Goal: Task Accomplishment & Management: Manage account settings

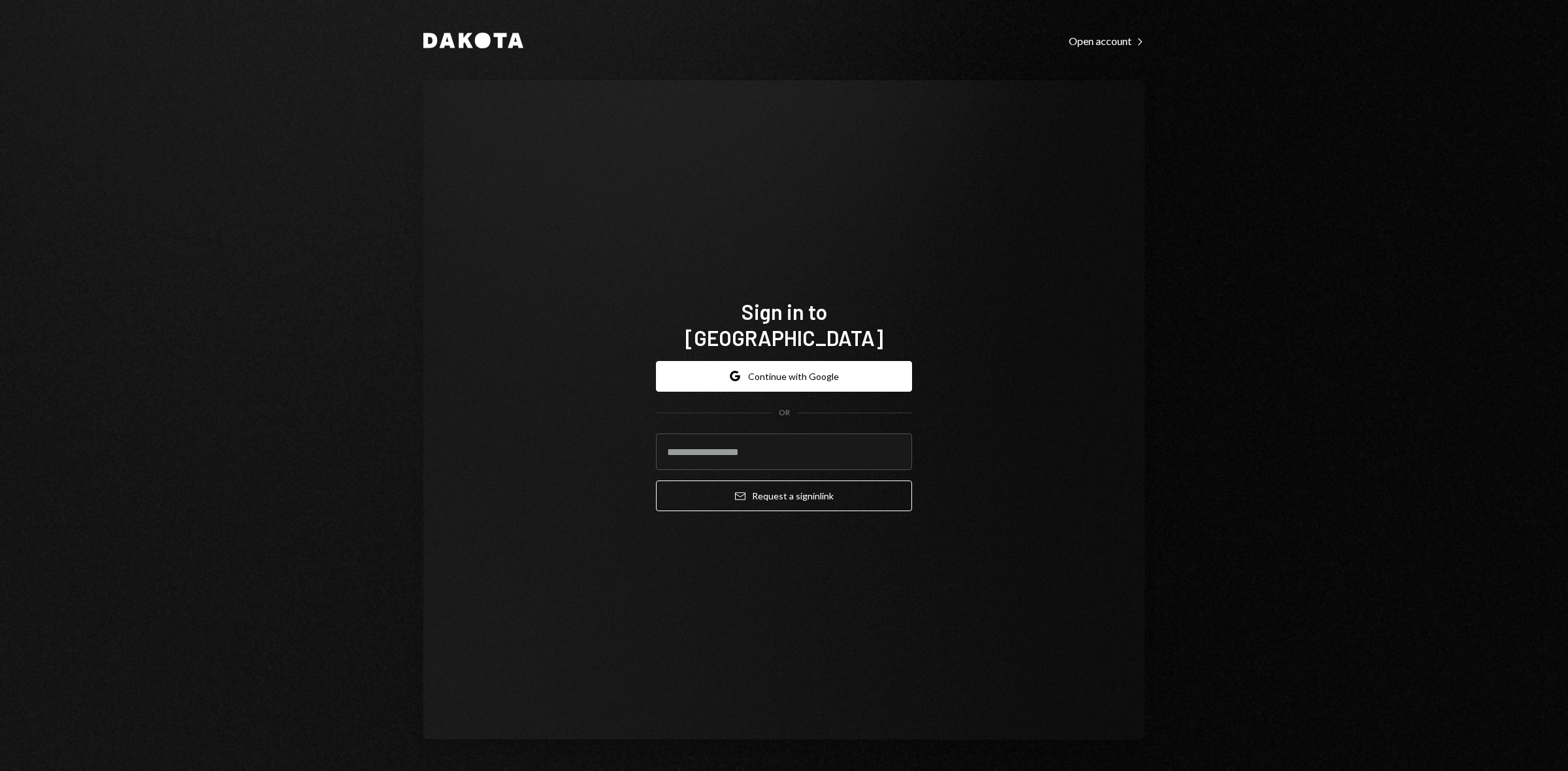
click at [781, 361] on button "Google Continue with Google" at bounding box center [784, 376] width 256 height 30
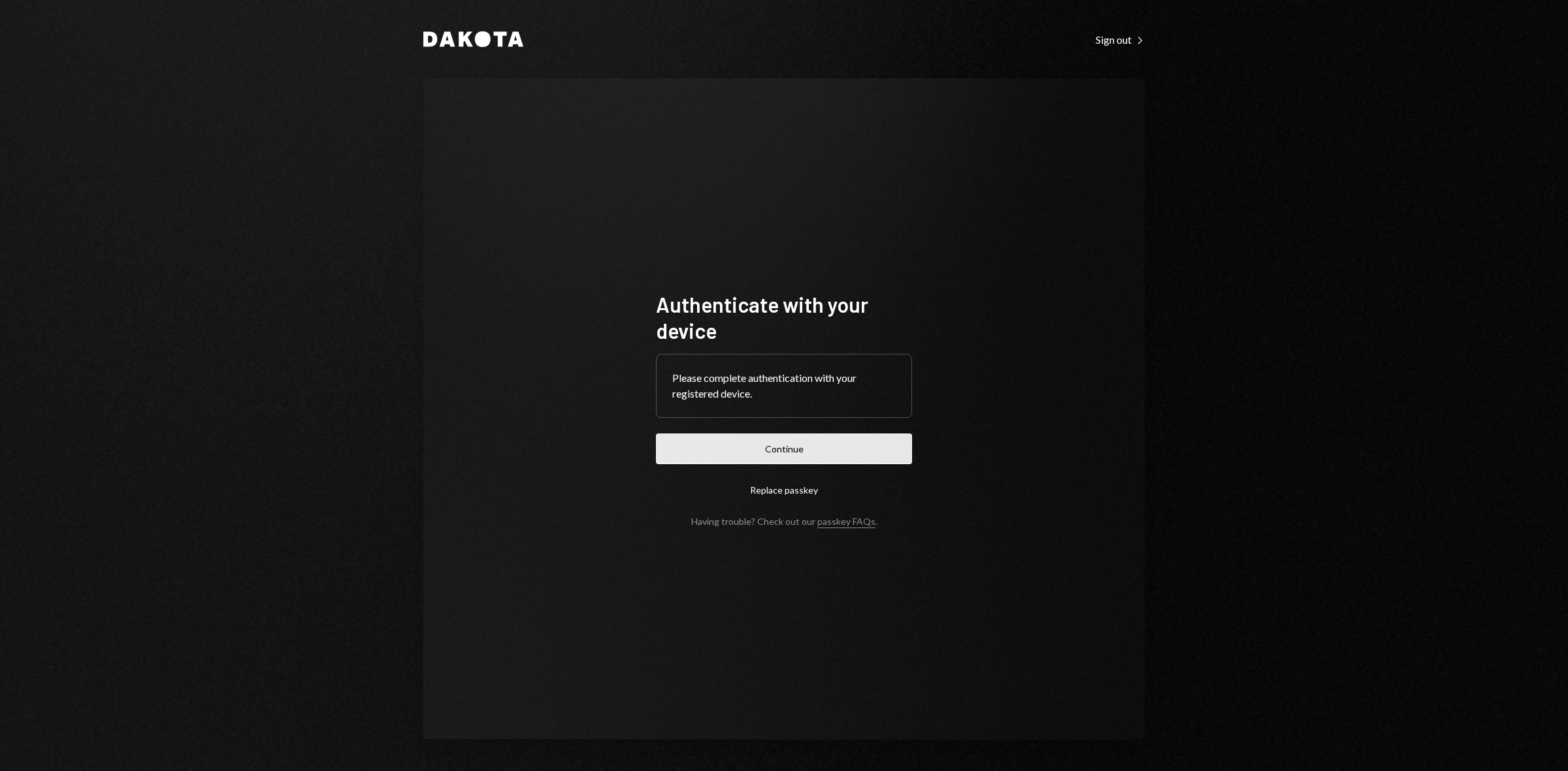
click at [798, 448] on button "Continue" at bounding box center [784, 449] width 256 height 30
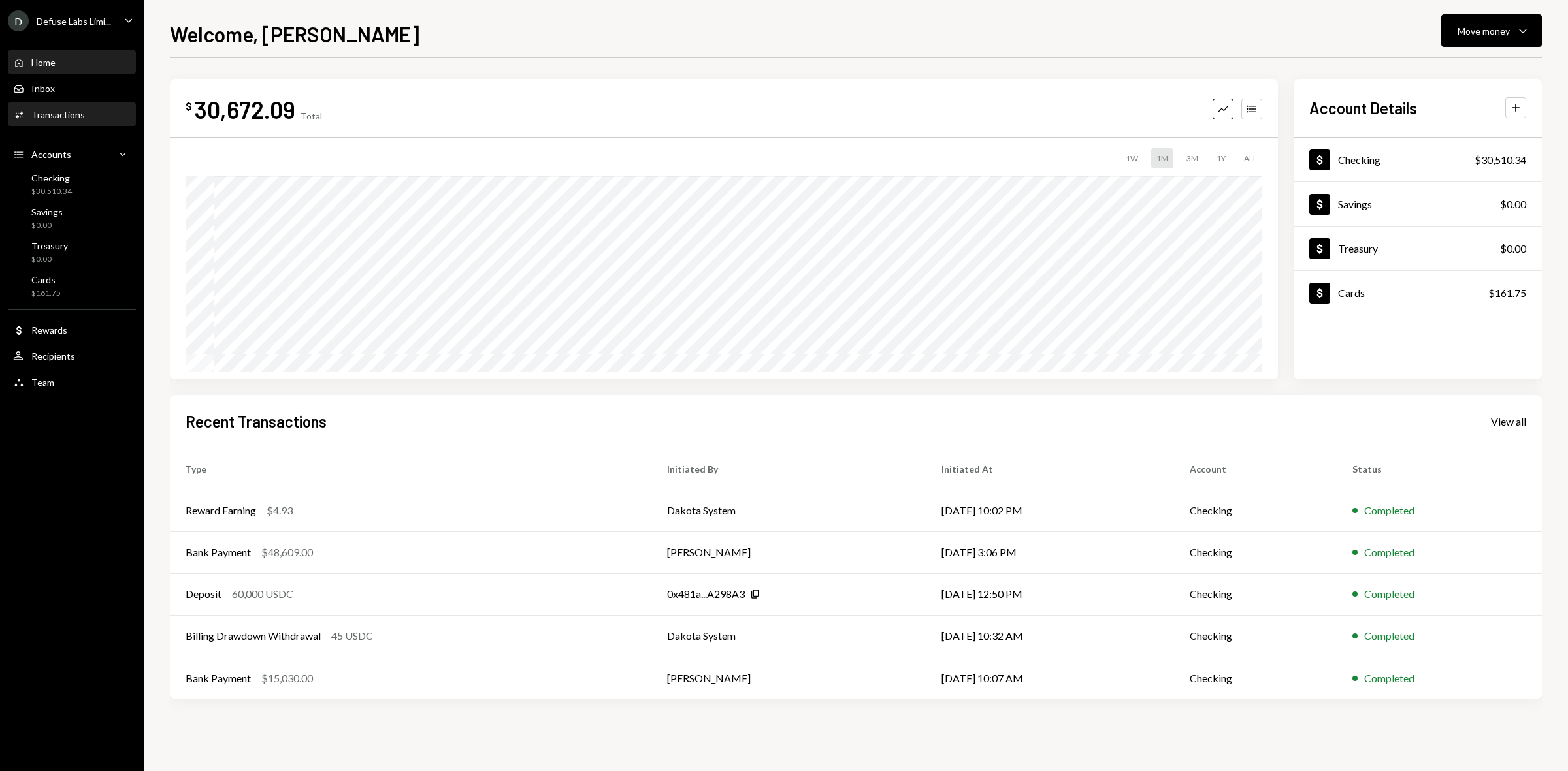
click at [69, 108] on div "Activities Transactions" at bounding box center [72, 115] width 118 height 22
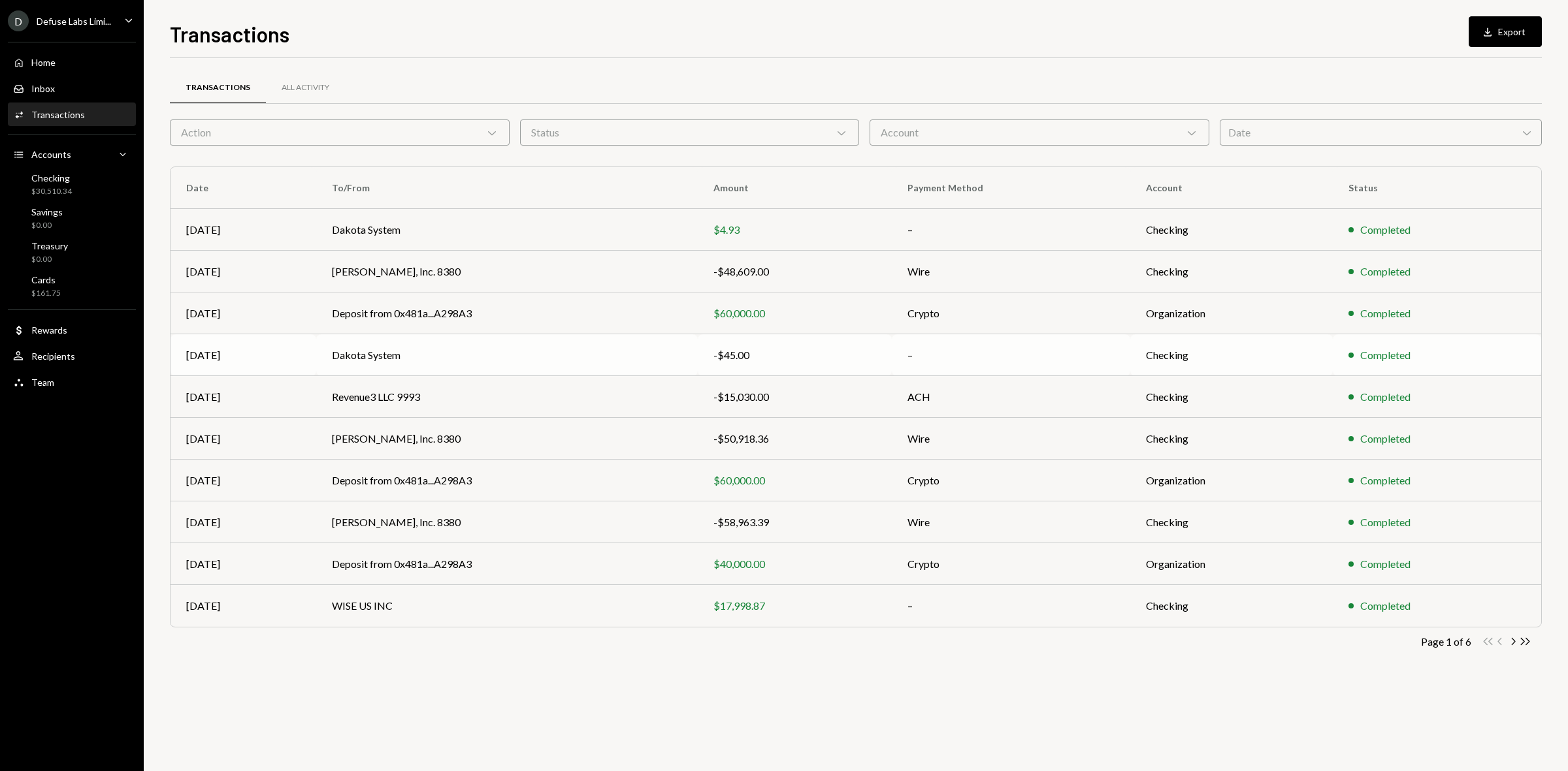
click at [543, 357] on td "Dakota System" at bounding box center [507, 355] width 381 height 42
